Goal: Find specific page/section: Find specific page/section

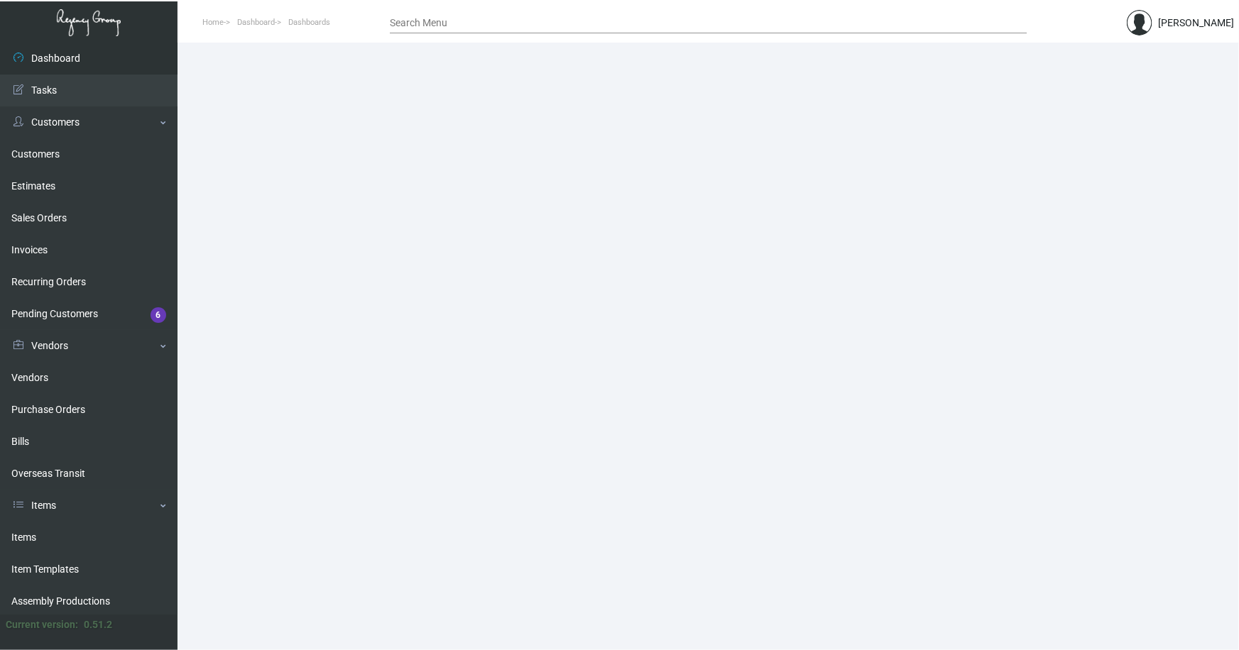
drag, startPoint x: 26, startPoint y: 533, endPoint x: 280, endPoint y: 310, distance: 338.6
click at [26, 533] on link "Items" at bounding box center [89, 538] width 178 height 32
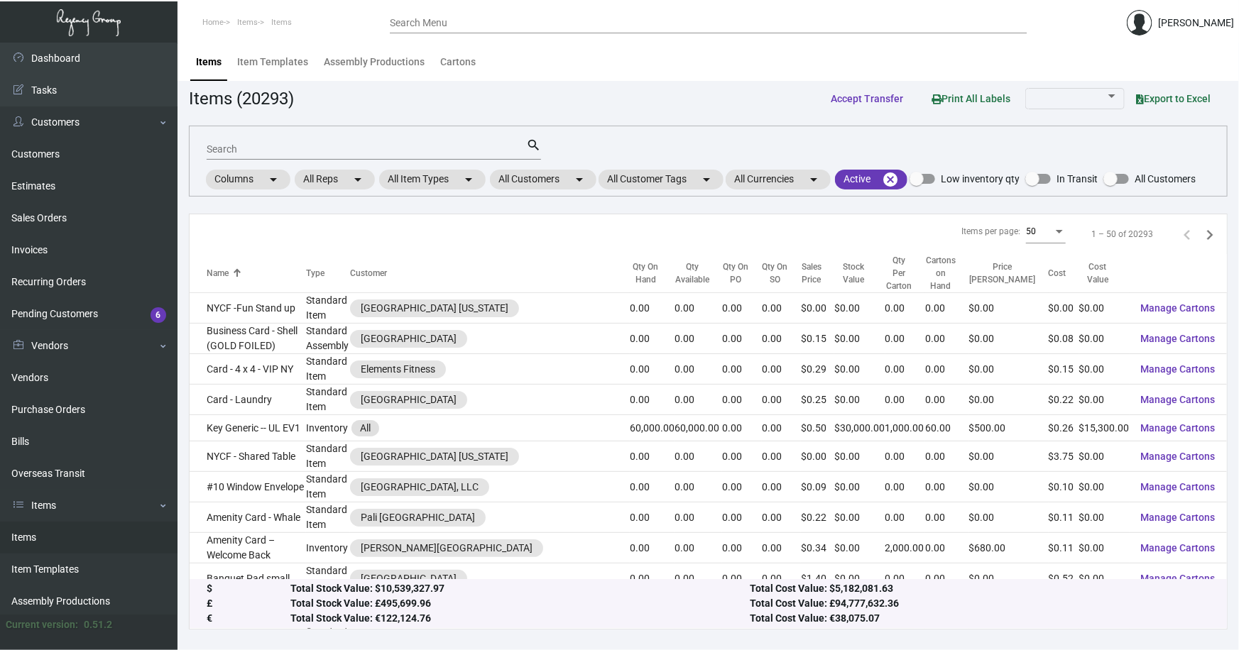
click at [254, 151] on input "Search" at bounding box center [367, 149] width 320 height 11
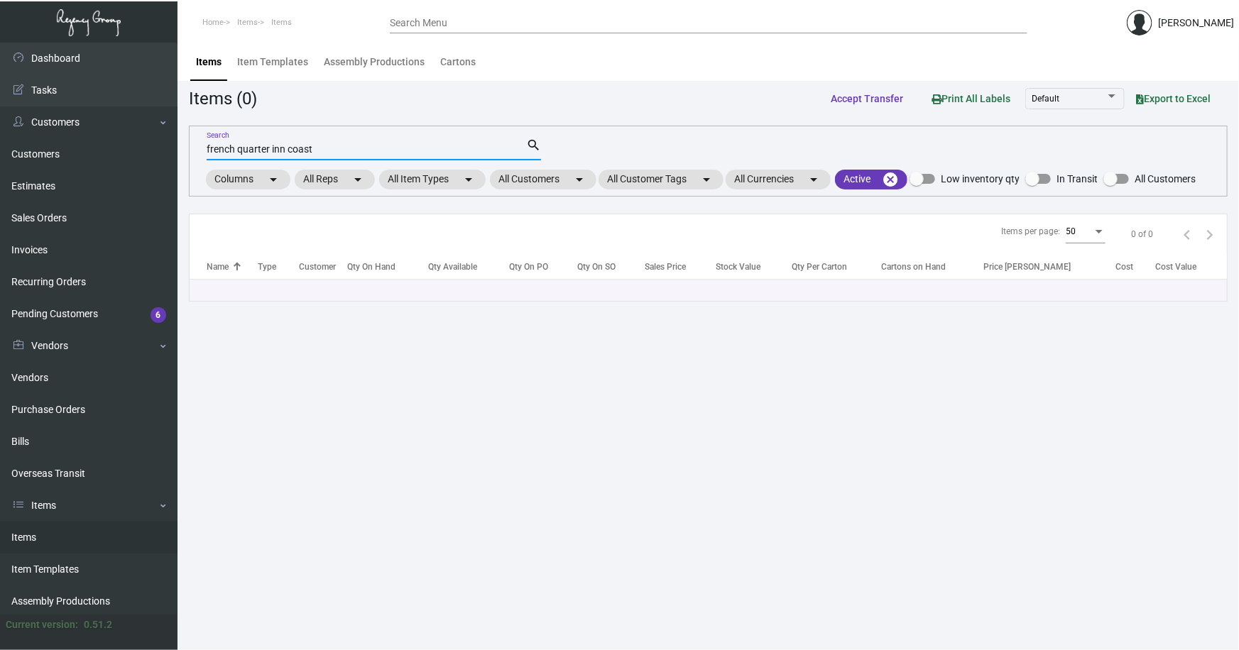
type input "french quarter inn coast"
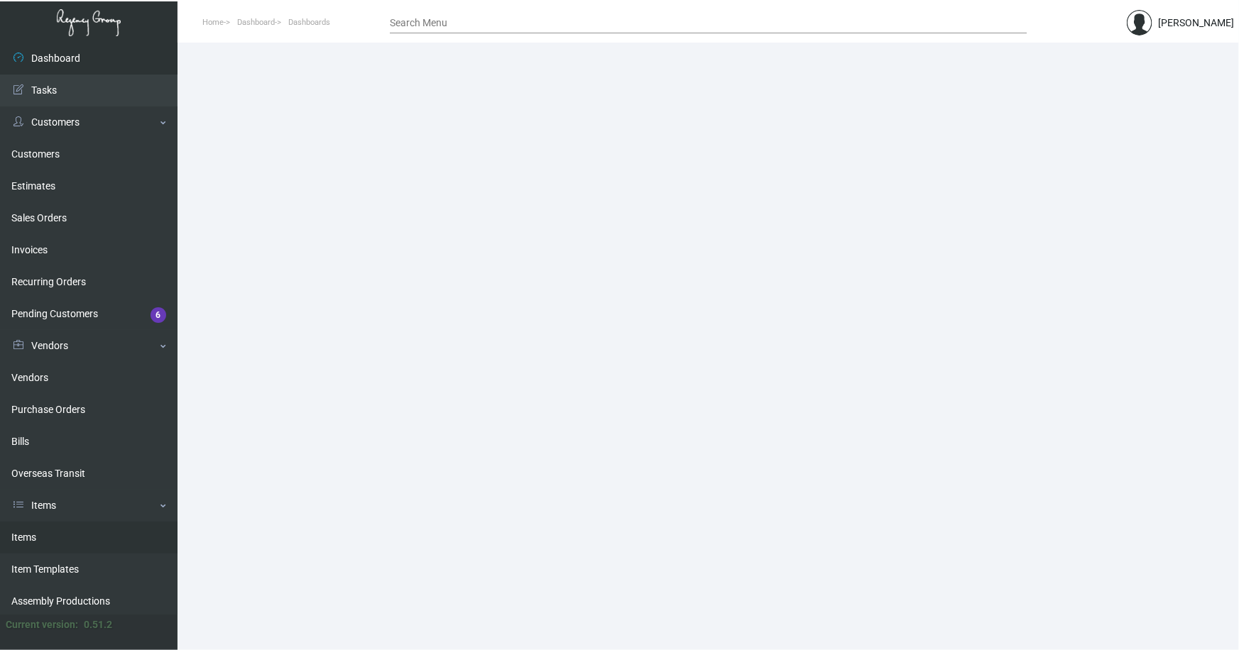
drag, startPoint x: 30, startPoint y: 533, endPoint x: 171, endPoint y: 336, distance: 242.7
click at [30, 533] on link "Items" at bounding box center [89, 538] width 178 height 32
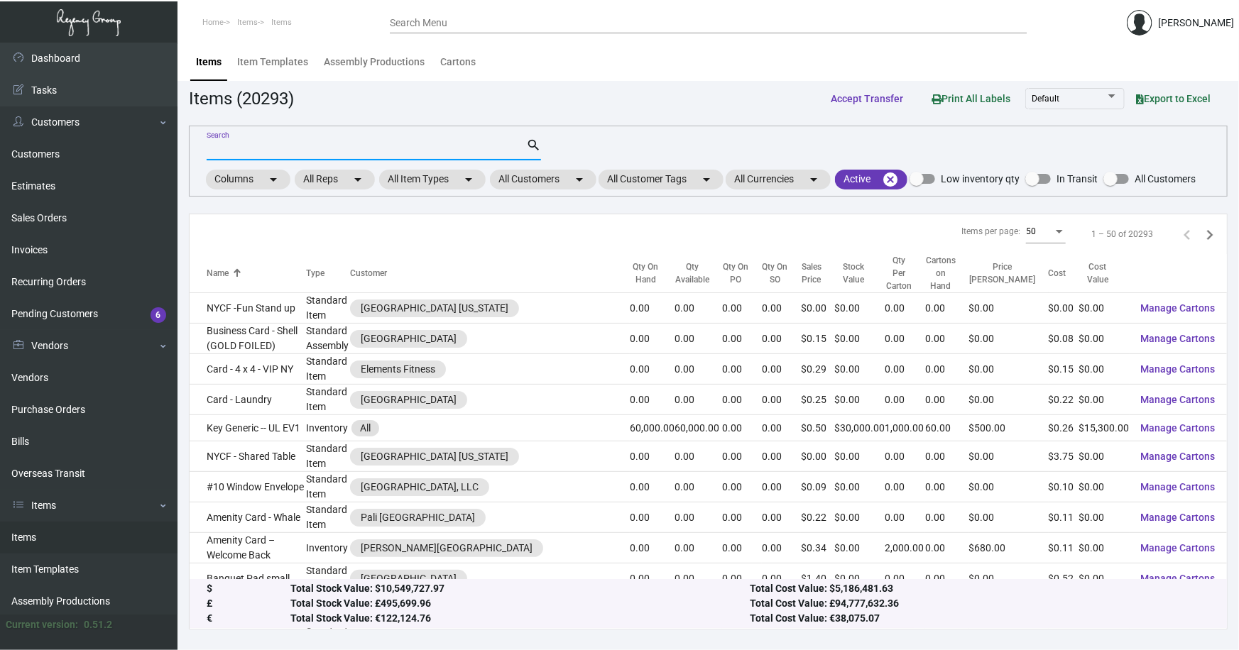
click at [289, 146] on input "Search" at bounding box center [367, 149] width 320 height 11
type input "ridley house"
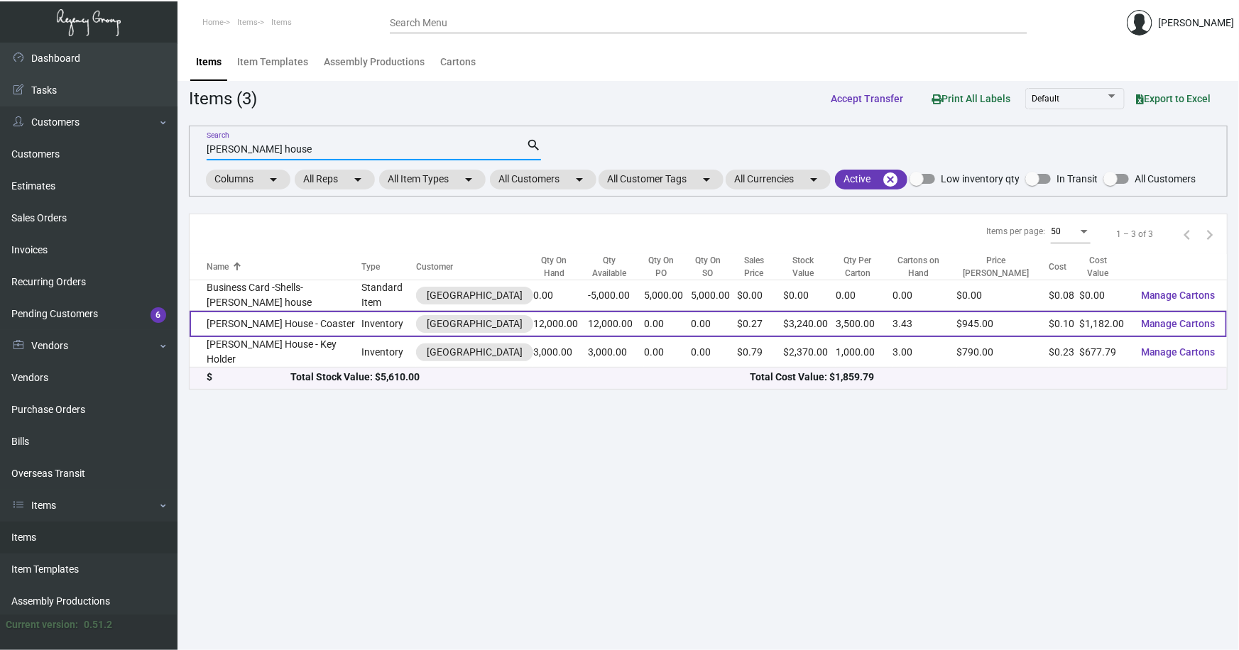
click at [268, 324] on td "Ridley House - Coaster" at bounding box center [276, 324] width 172 height 26
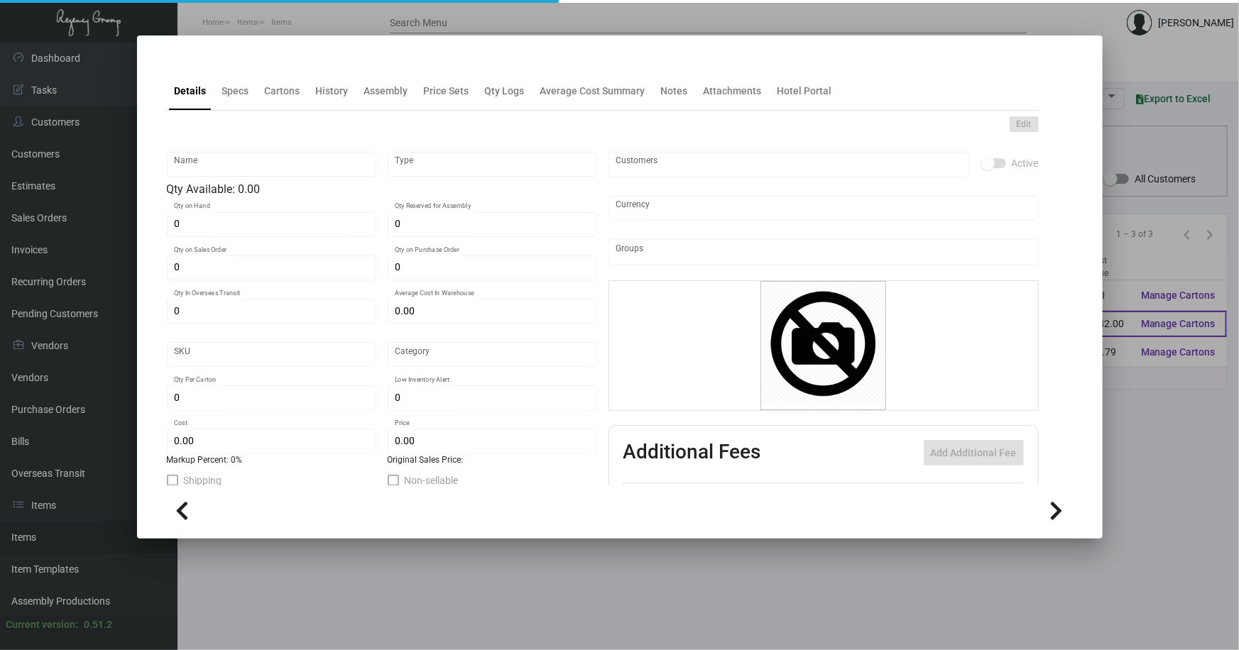
type input "Ridley House - Coaster"
type input "Inventory"
type input "12,000"
type input "$ 0.6895"
type input "Inventory"
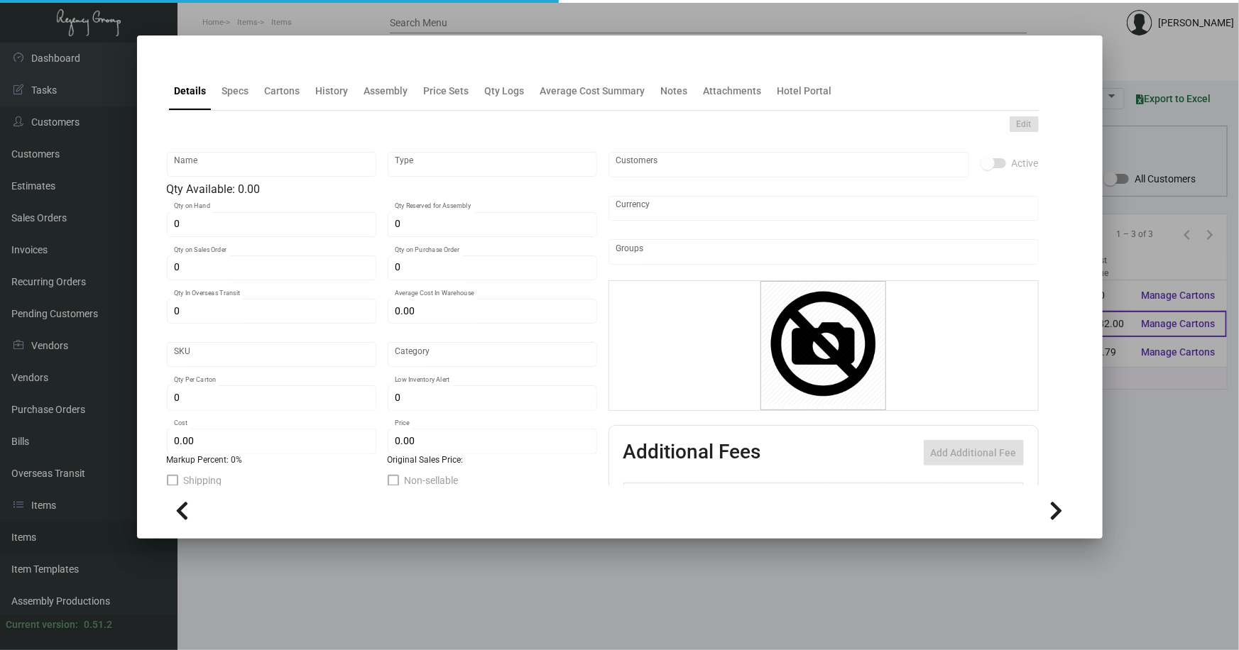
type input "3,500"
type input "$ 0.0985"
type input "$ 0.27"
checkbox input "true"
type input "United States Dollar $"
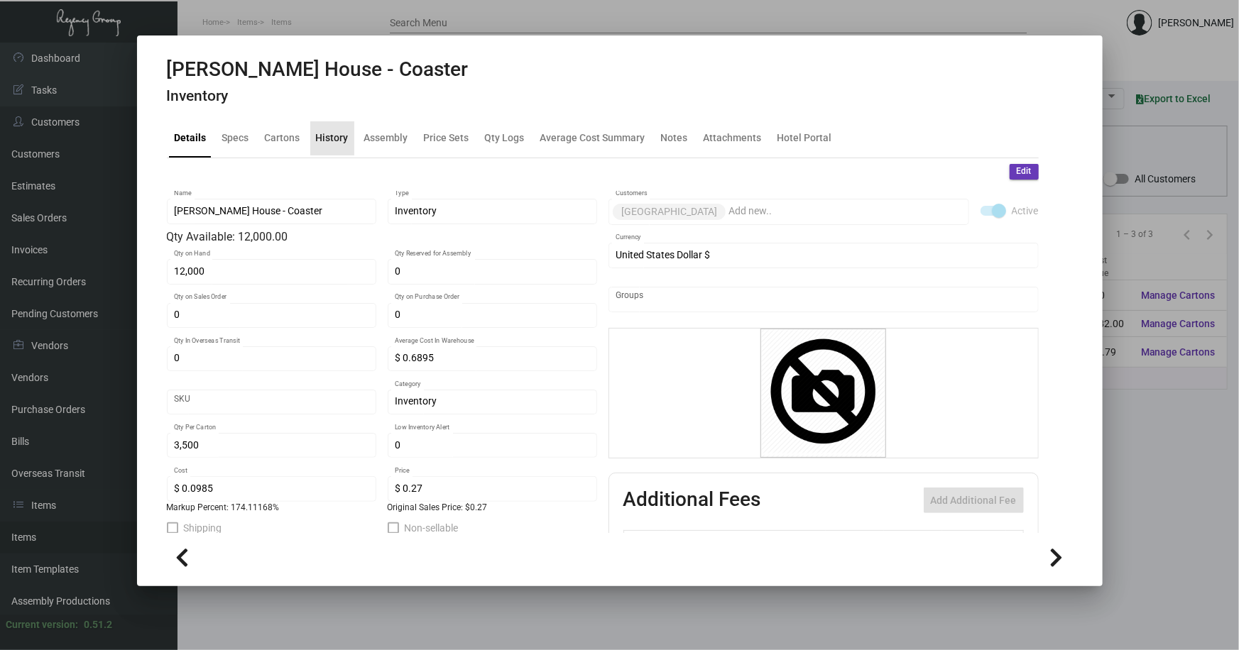
click at [333, 135] on div "History" at bounding box center [332, 138] width 33 height 15
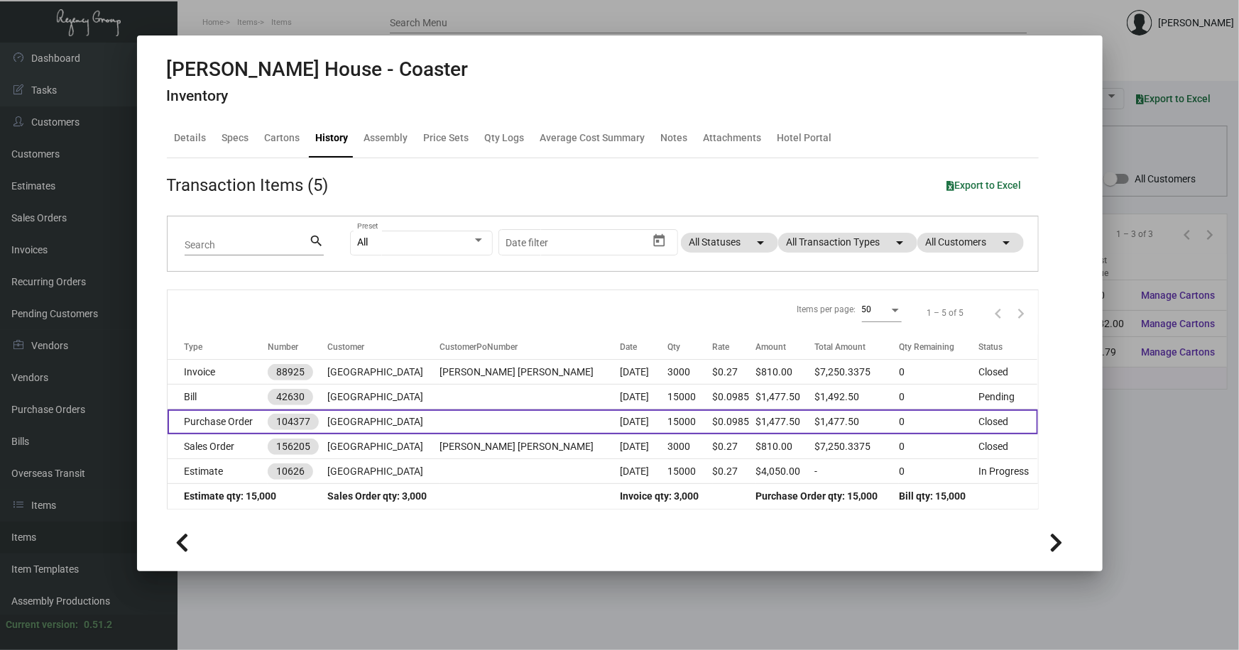
click at [405, 422] on td "Key West Historic Inns" at bounding box center [383, 422] width 112 height 25
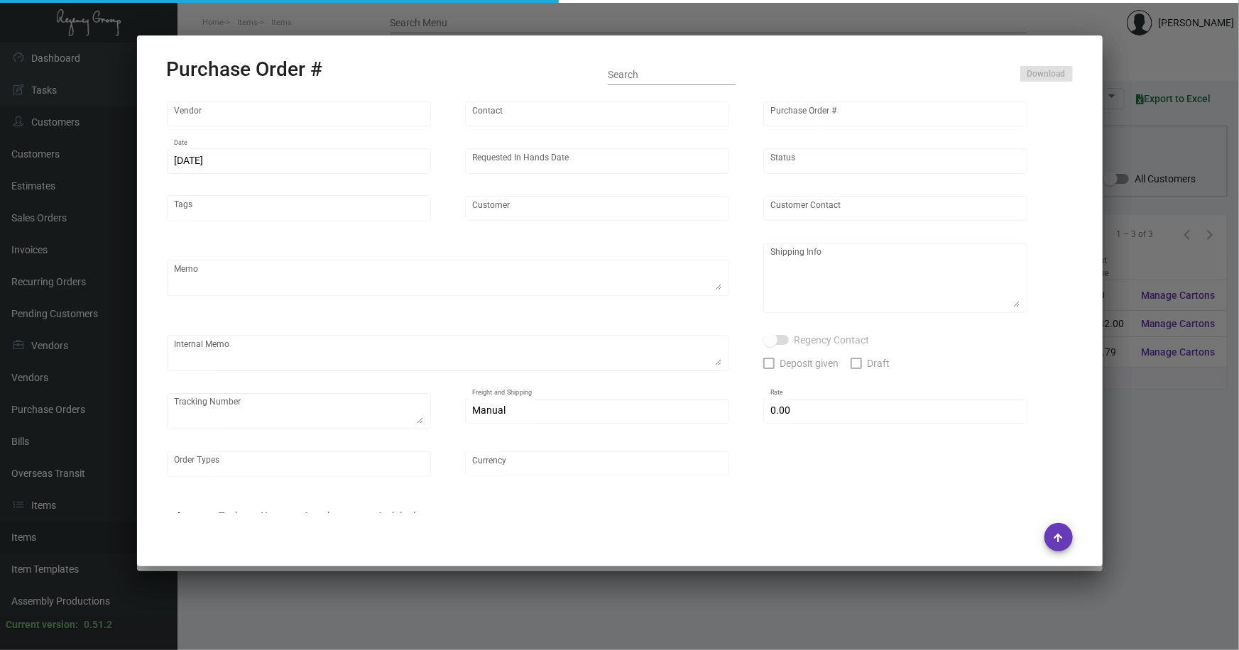
type input "Admatch Corporation"
type input "Order Entry"
type input "104377"
type input "3/25/2024"
type input "5/1/2024"
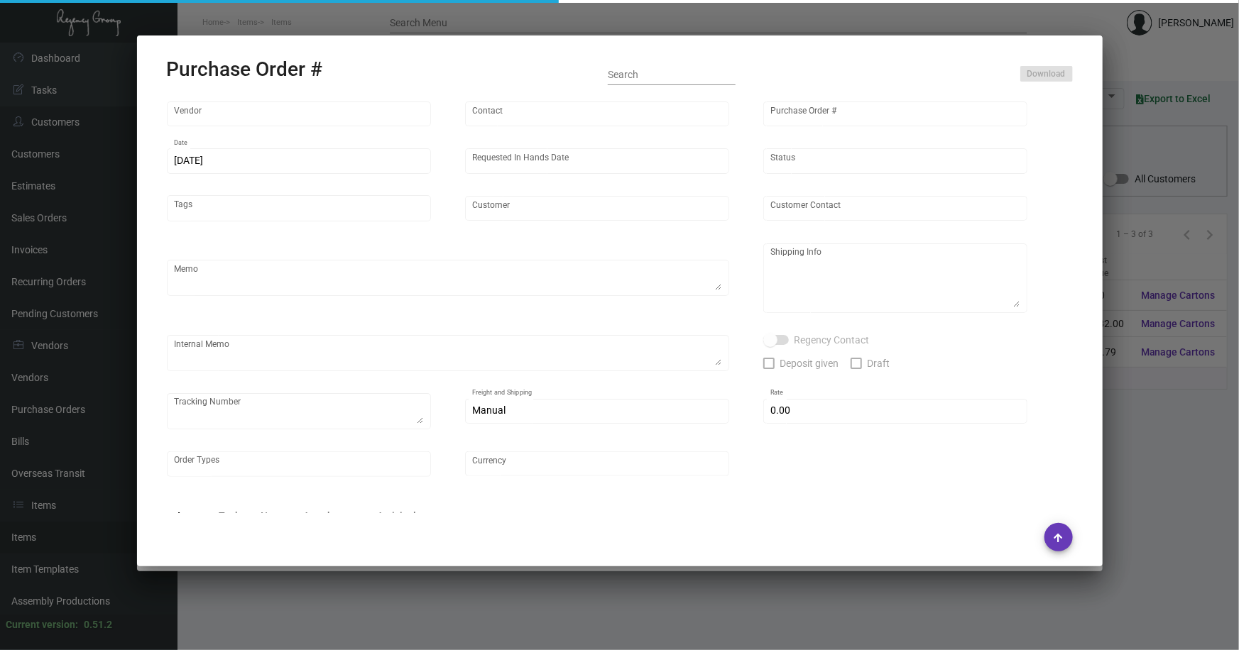
type input "Key West Historic Inns"
type textarea "When ready to ship, contact: sh@theregencygroup.net for all shipments UPS or LT…"
type textarea "Regency Group NJ - Alex Penate 22 Belgrove Dr. Kearny, NJ, 07032 US"
type textarea "4/17 - 3 pallets WARD/FAST FREIGHT #350.00 - 115412 - POS 104374, 104376, 10437…"
checkbox input "true"
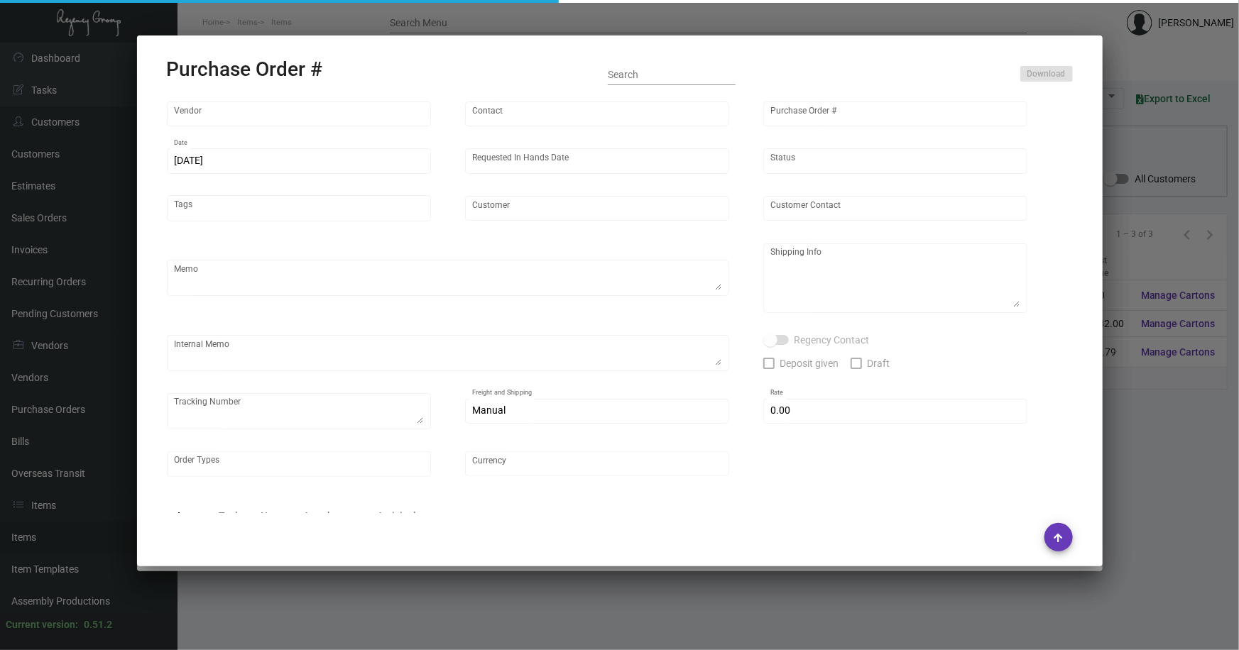
type input "$ 0.00"
type input "United States Dollar $"
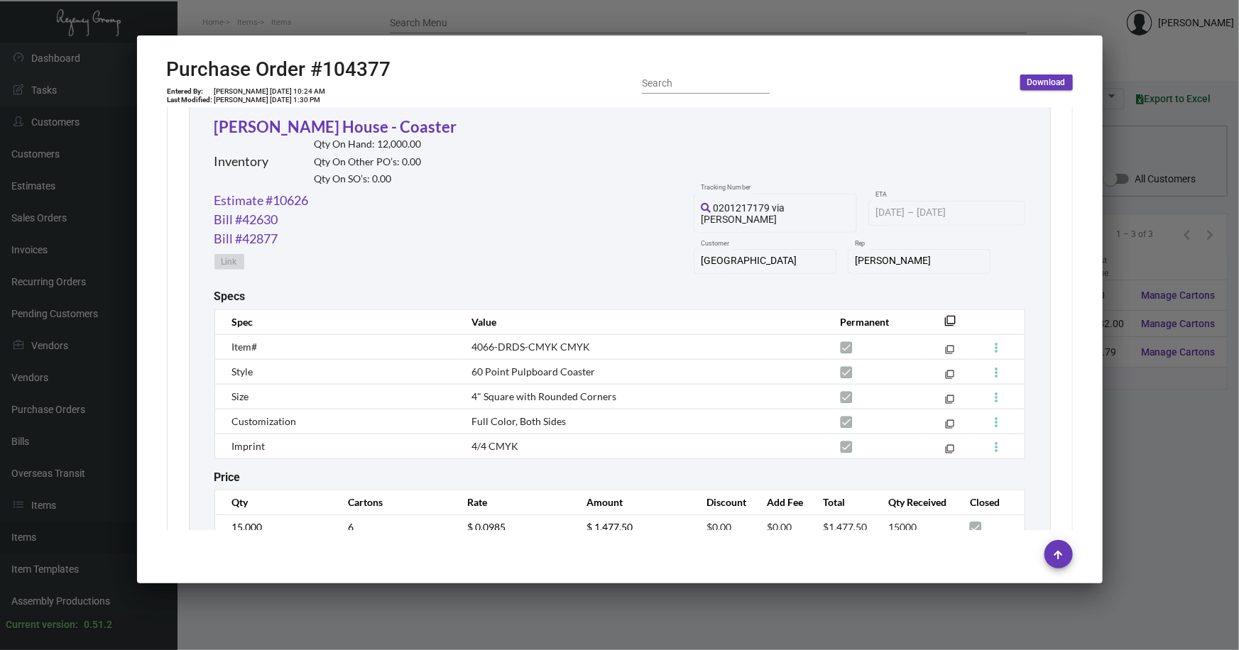
scroll to position [719, 0]
